Goal: Transaction & Acquisition: Purchase product/service

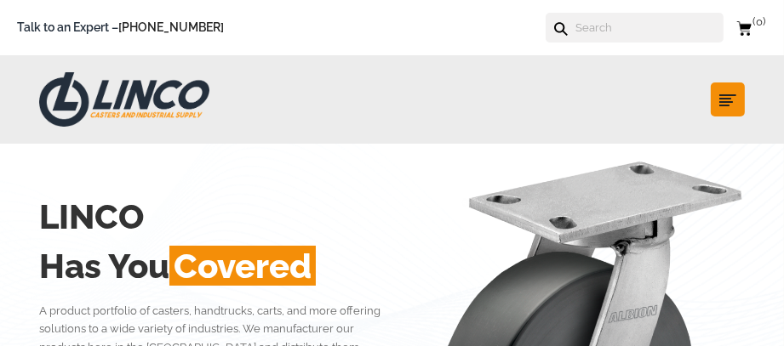
click at [642, 34] on input "text" at bounding box center [648, 28] width 150 height 30
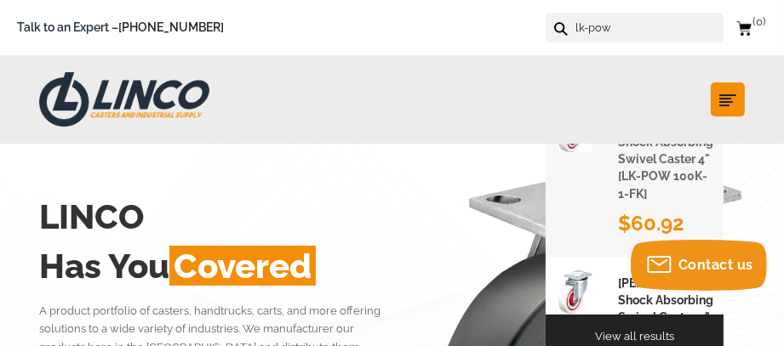
type input "lk-pow"
click at [670, 163] on h1 "[PERSON_NAME] Shock Absorbing Swivel Caster 4" [LK-POW 100K-1-FK]" at bounding box center [665, 159] width 95 height 86
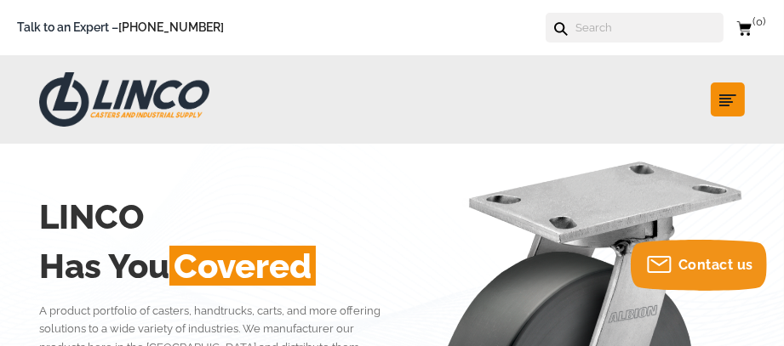
click at [602, 34] on input "text" at bounding box center [648, 28] width 150 height 30
type input "k"
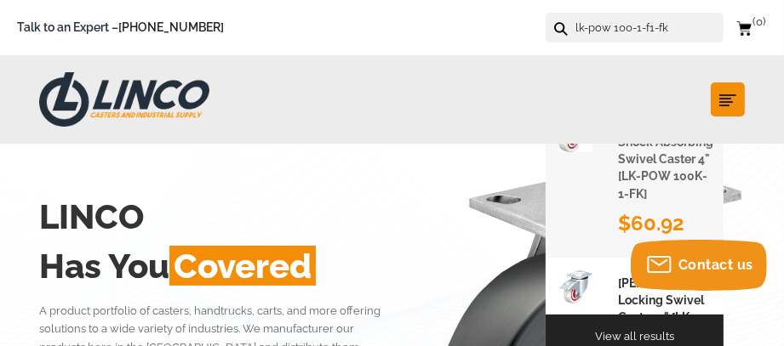
type input "lk-pow 100-1-f1-fk"
click at [670, 192] on h1 "[PERSON_NAME] Shock Absorbing Swivel Caster 4" [LK-POW 100K-1-FK]" at bounding box center [665, 159] width 95 height 86
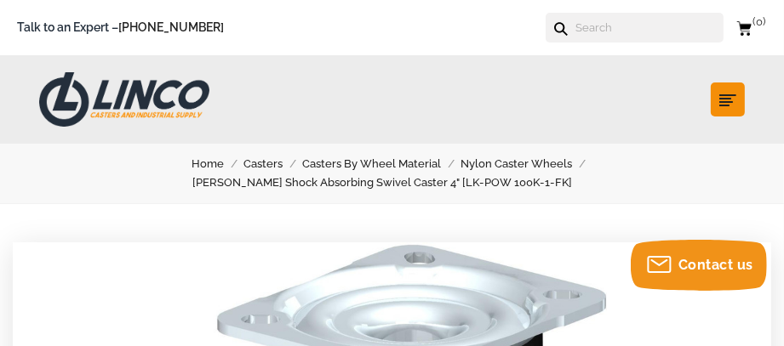
click at [649, 31] on input "text" at bounding box center [648, 28] width 150 height 30
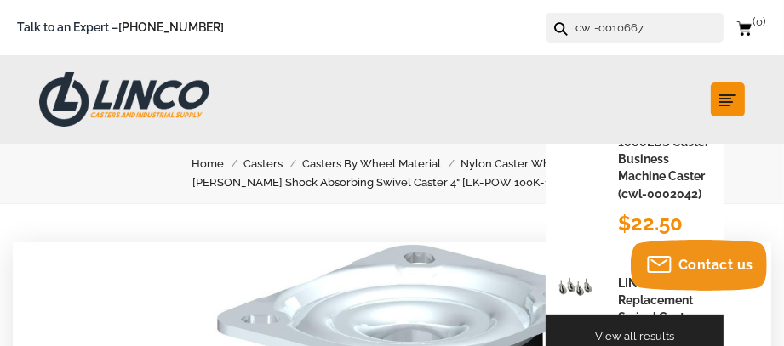
type input "cwl-oo10667"
click at [554, 22] on button at bounding box center [559, 27] width 11 height 11
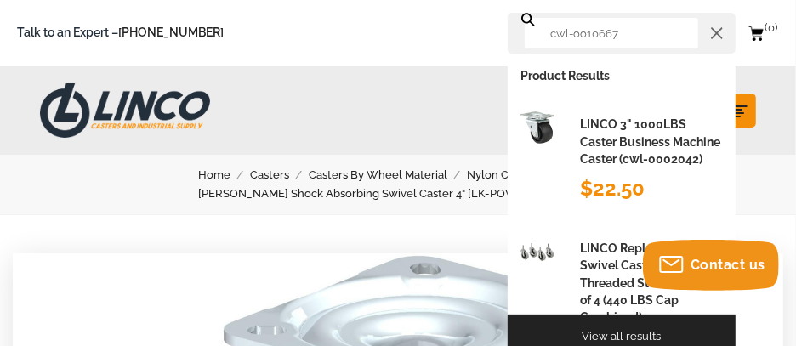
click at [681, 72] on div "Product Results" at bounding box center [622, 76] width 228 height 45
click at [716, 35] on icon at bounding box center [717, 33] width 12 height 12
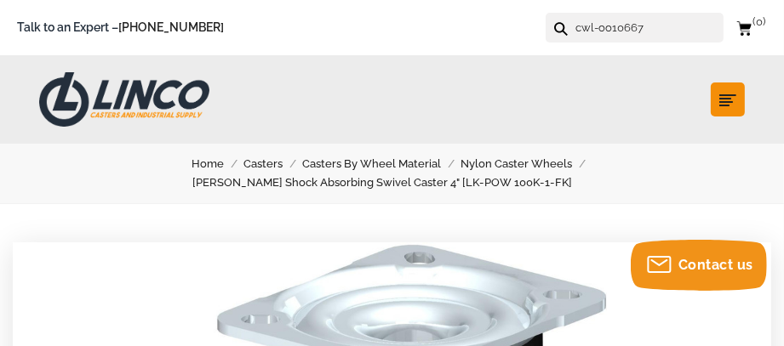
click at [202, 159] on link "Home" at bounding box center [218, 164] width 52 height 19
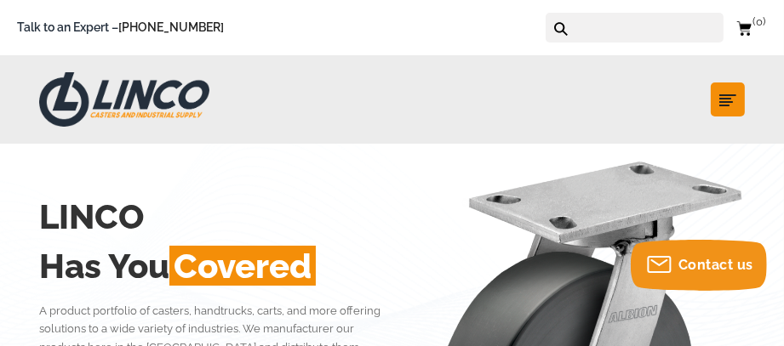
click at [352, 95] on div "LINCO CASTERS & INDUSTRIAL SUPPLY Shop Industries Automotive Business Machine D…" at bounding box center [392, 99] width 784 height 88
click at [724, 95] on use "submit" at bounding box center [727, 100] width 17 height 12
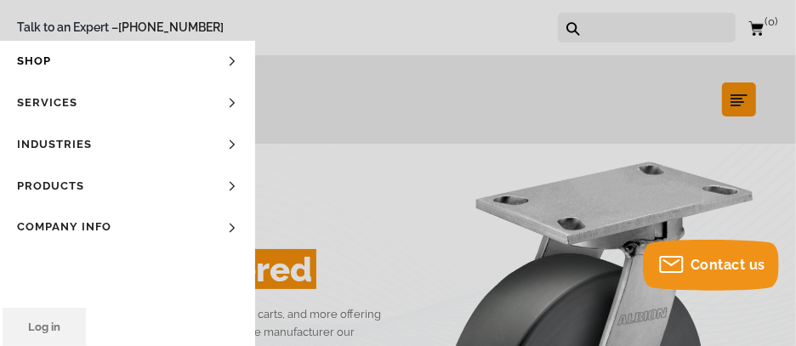
click at [78, 187] on link "Products" at bounding box center [127, 187] width 255 height 42
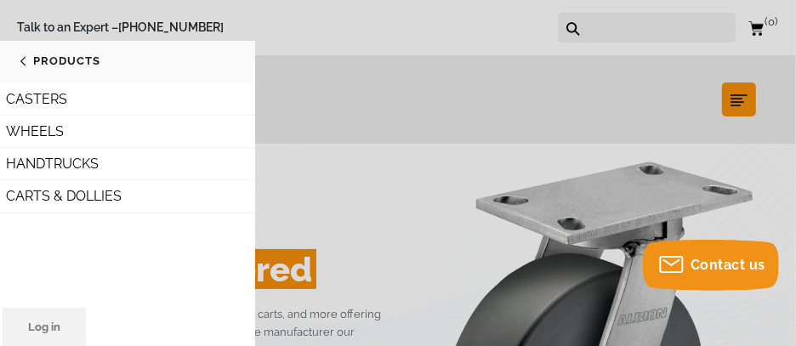
click at [83, 98] on link "CASTERS" at bounding box center [127, 99] width 255 height 32
